Goal: Check status: Check status

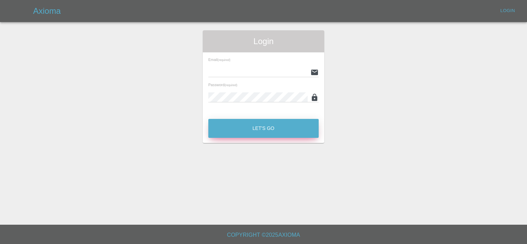
type input "[PERSON_NAME][EMAIL_ADDRESS][PERSON_NAME][DOMAIN_NAME]"
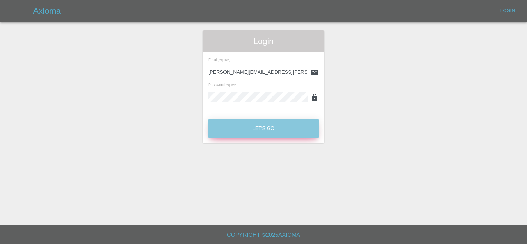
click at [260, 125] on button "Let's Go" at bounding box center [263, 128] width 110 height 19
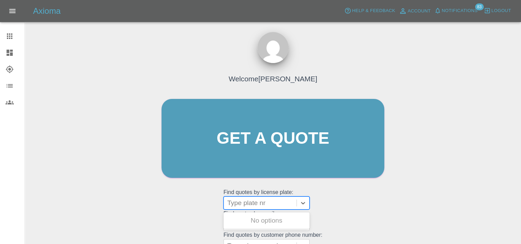
click at [289, 204] on div at bounding box center [260, 203] width 66 height 10
paste input "DT25PGY"
type input "DT25PGY"
paste input "HK25 PPO"
click at [244, 202] on input "HK25 PPO" at bounding box center [245, 203] width 36 height 8
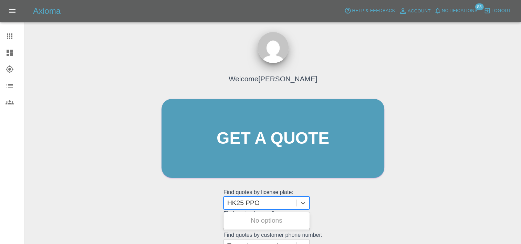
click at [247, 203] on input "HK25 PPO" at bounding box center [245, 203] width 36 height 8
type input "HK25PPO"
click at [265, 203] on div at bounding box center [260, 203] width 66 height 10
